Goal: Find specific page/section: Find specific page/section

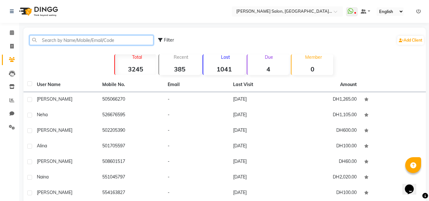
click at [47, 42] on input "text" at bounding box center [92, 40] width 124 height 10
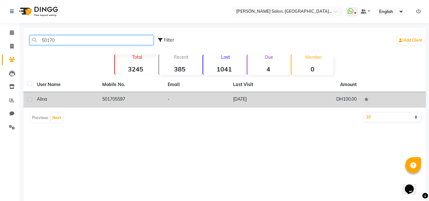
type input "50170"
click at [151, 104] on td "501705597" at bounding box center [131, 100] width 65 height 16
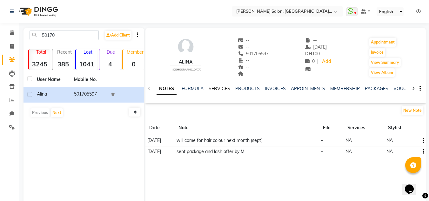
click at [217, 87] on link "SERVICES" at bounding box center [220, 89] width 22 height 6
